Goal: Find specific page/section: Find specific page/section

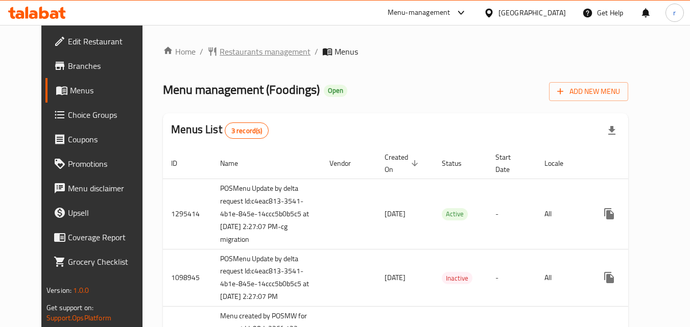
click at [223, 51] on span "Restaurants management" at bounding box center [265, 51] width 91 height 12
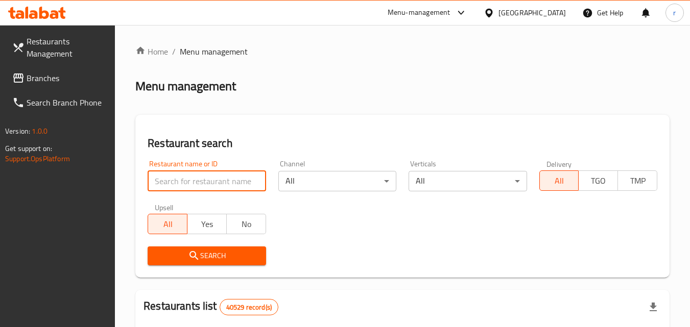
click at [249, 176] on input "search" at bounding box center [207, 181] width 118 height 20
paste input "612513"
type input "612513"
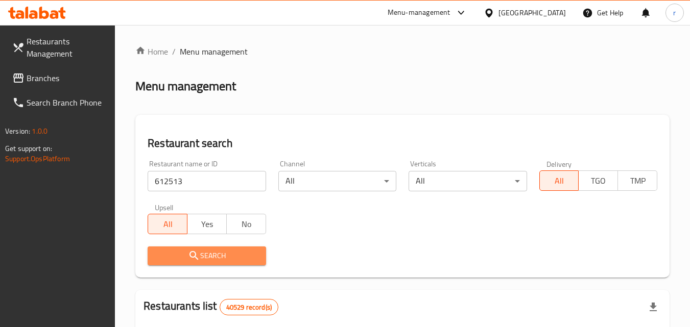
click at [229, 257] on span "Search" at bounding box center [207, 256] width 102 height 13
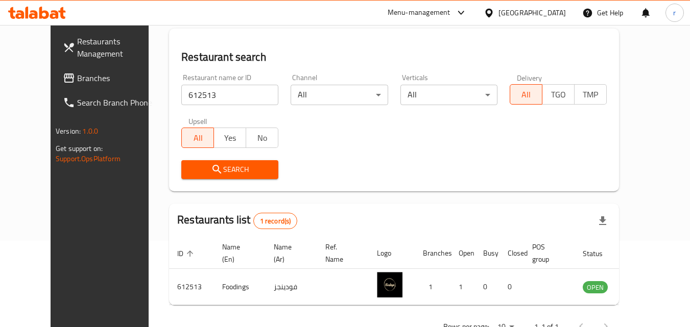
scroll to position [68, 0]
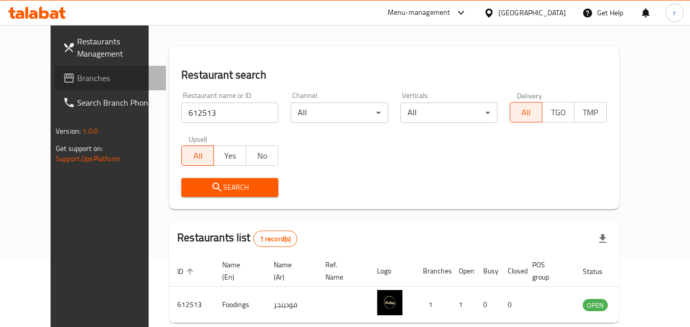
click at [77, 77] on span "Branches" at bounding box center [117, 78] width 81 height 12
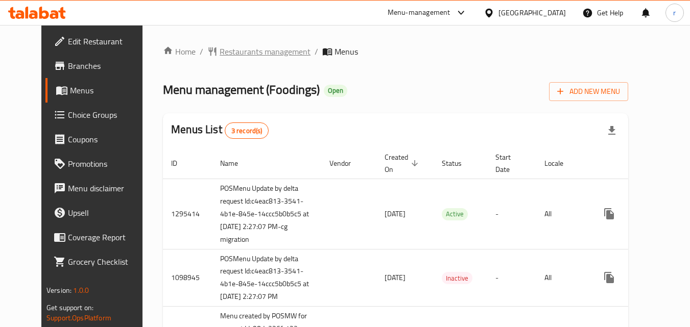
click at [220, 50] on span "Restaurants management" at bounding box center [265, 51] width 91 height 12
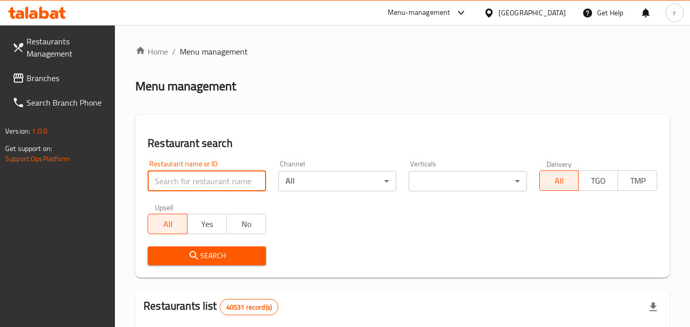
click at [220, 183] on input "search" at bounding box center [207, 181] width 118 height 20
paste input "612513"
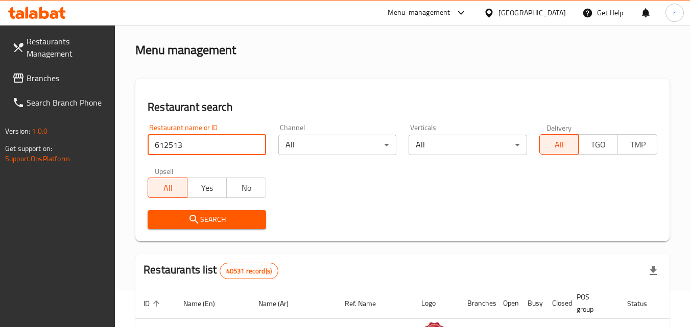
scroll to position [51, 0]
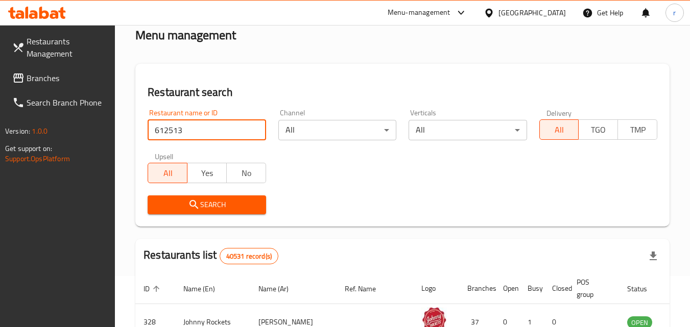
type input "612513"
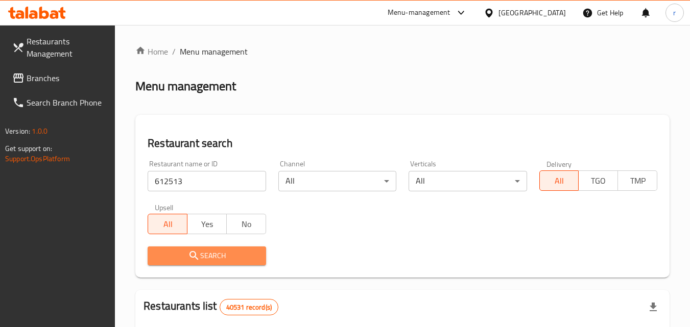
click at [229, 257] on span "Search" at bounding box center [207, 256] width 102 height 13
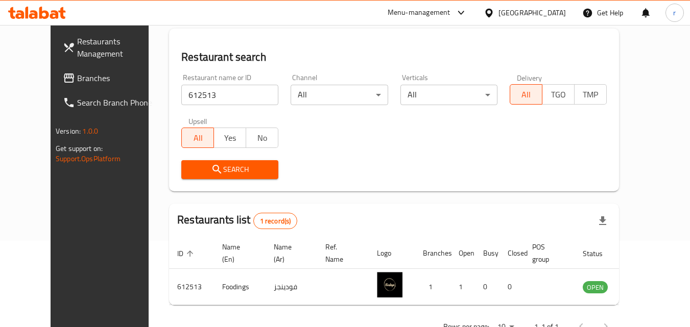
scroll to position [17, 0]
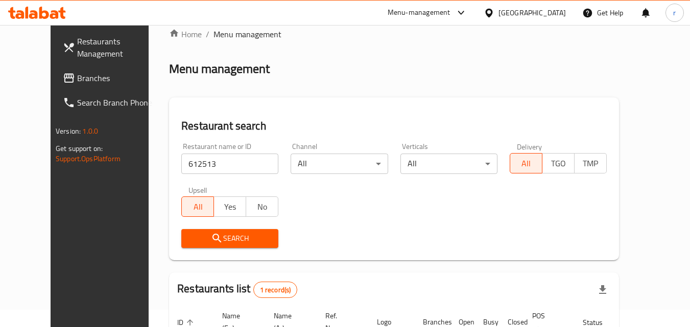
click at [77, 79] on span "Branches" at bounding box center [117, 78] width 81 height 12
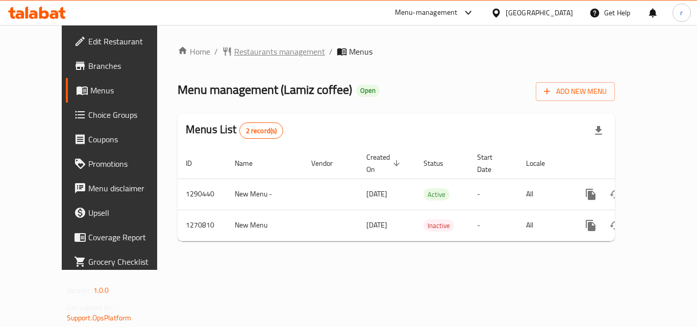
click at [234, 50] on span "Restaurants management" at bounding box center [279, 51] width 91 height 12
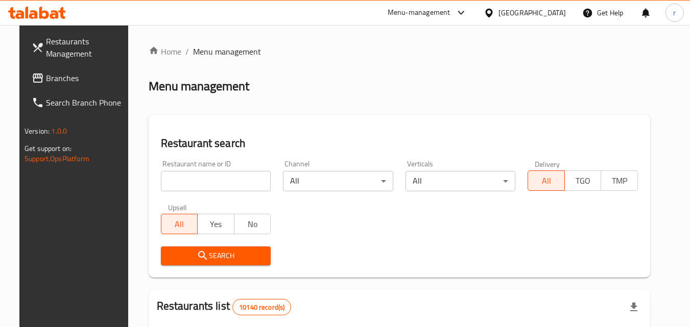
click at [226, 181] on input "search" at bounding box center [216, 181] width 110 height 20
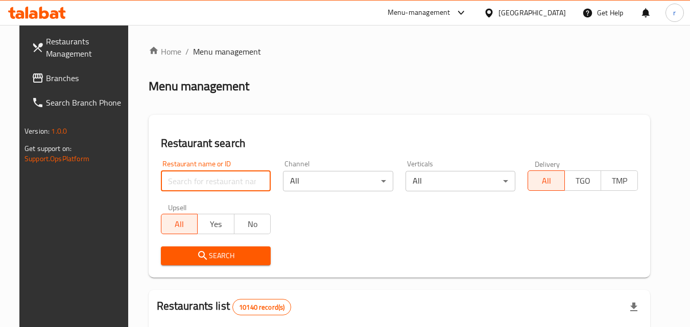
paste input "689384"
type input "689384"
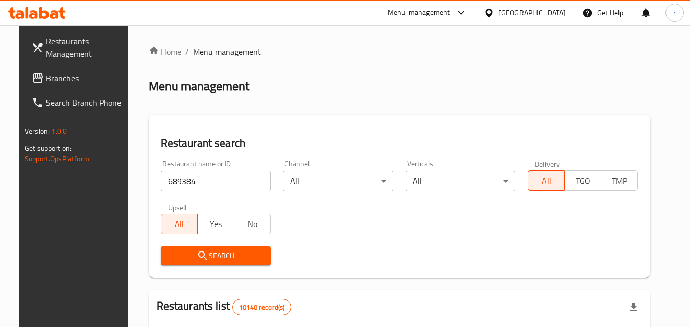
click at [253, 258] on span "Search" at bounding box center [216, 256] width 94 height 13
